Goal: Information Seeking & Learning: Learn about a topic

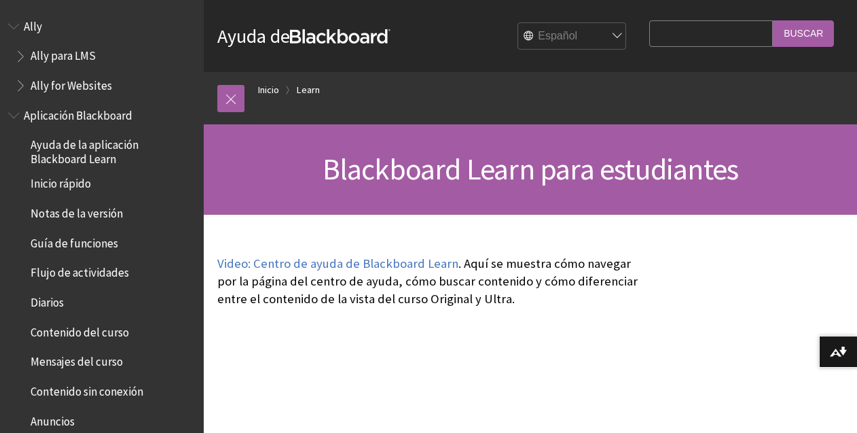
scroll to position [1158, 0]
